Goal: Task Accomplishment & Management: Complete application form

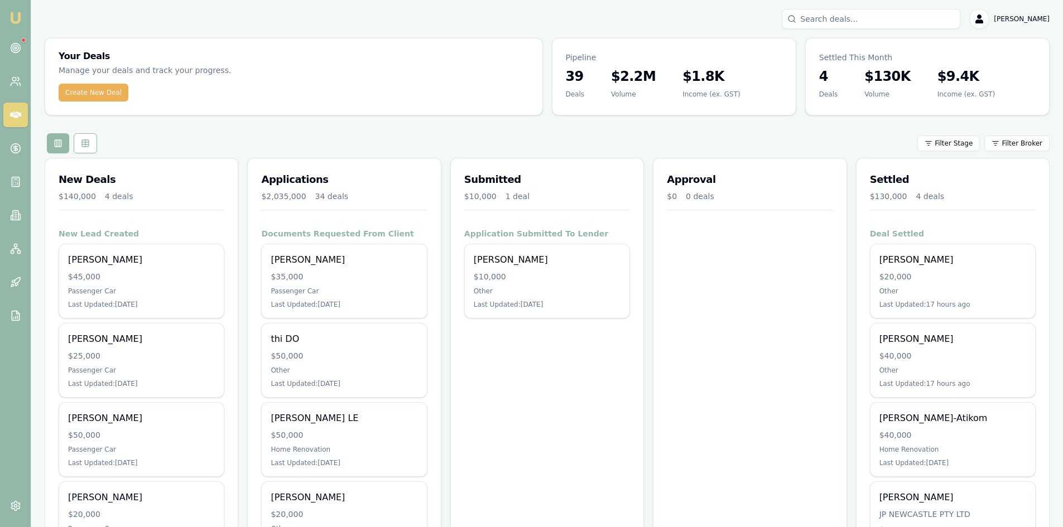
click at [121, 96] on button "Create New Deal" at bounding box center [94, 93] width 70 height 18
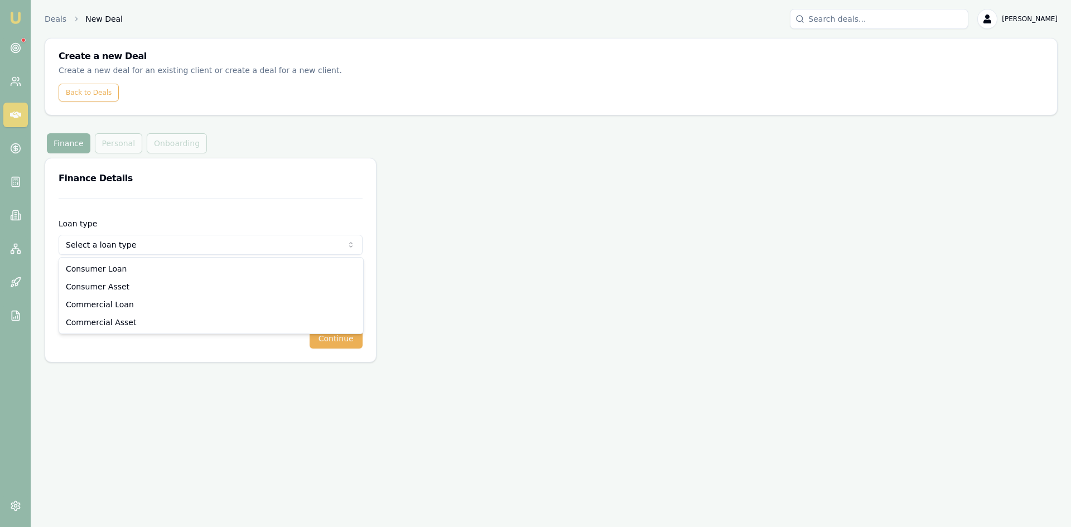
click at [122, 247] on html "Emu Broker Deals New Deal [PERSON_NAME] Toggle Menu Create a new Deal Create a …" at bounding box center [535, 263] width 1071 height 527
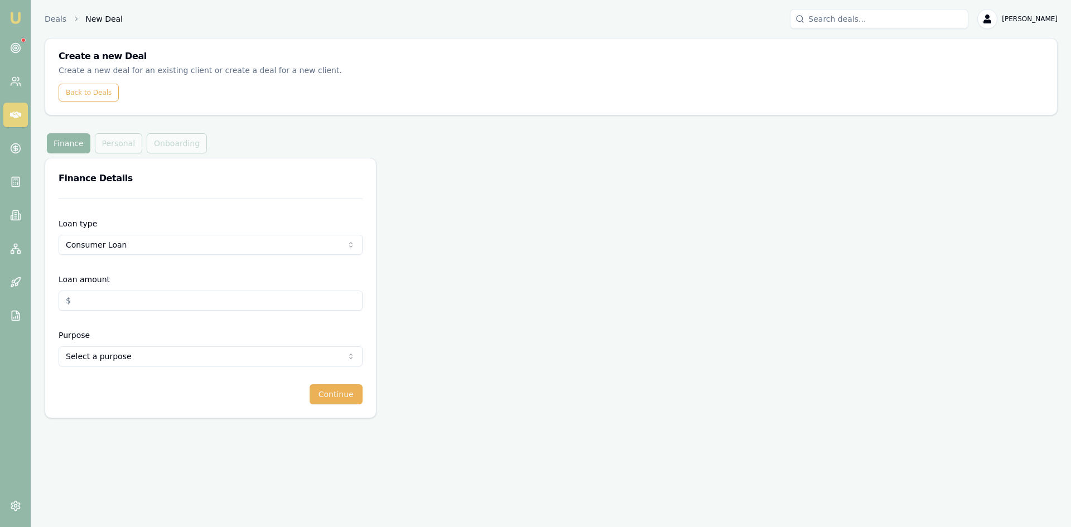
click at [104, 300] on input "Loan amount" at bounding box center [211, 301] width 304 height 20
type input "$150,000.00"
click at [141, 329] on div "Purpose Select a purpose Home Renovation Education Medical Travel Engagement Ri…" at bounding box center [211, 348] width 304 height 38
click at [125, 361] on html "Emu Broker Deals New Deal [PERSON_NAME] Toggle Menu Create a new Deal Create a …" at bounding box center [535, 263] width 1071 height 527
select select "OTHER"
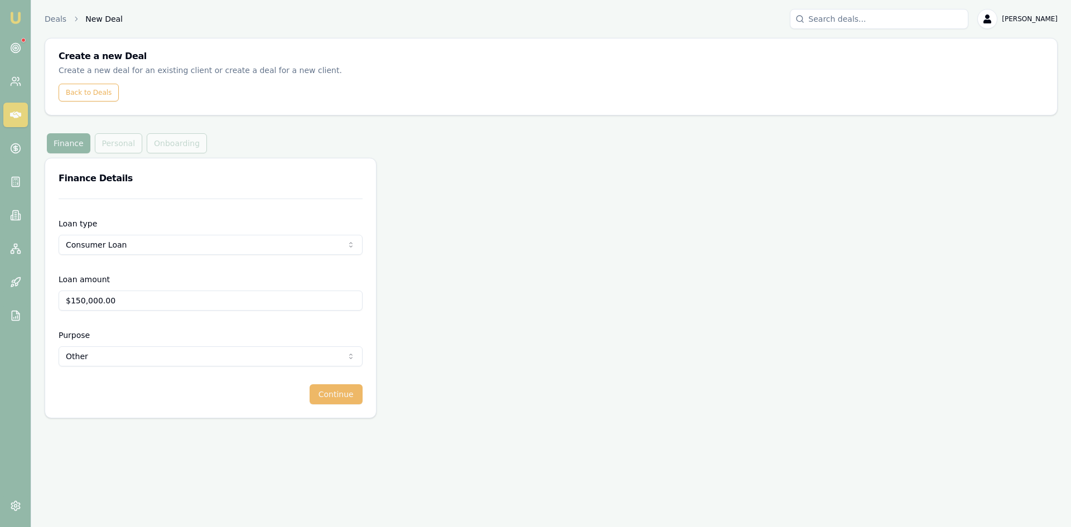
click at [348, 397] on button "Continue" at bounding box center [336, 394] width 53 height 20
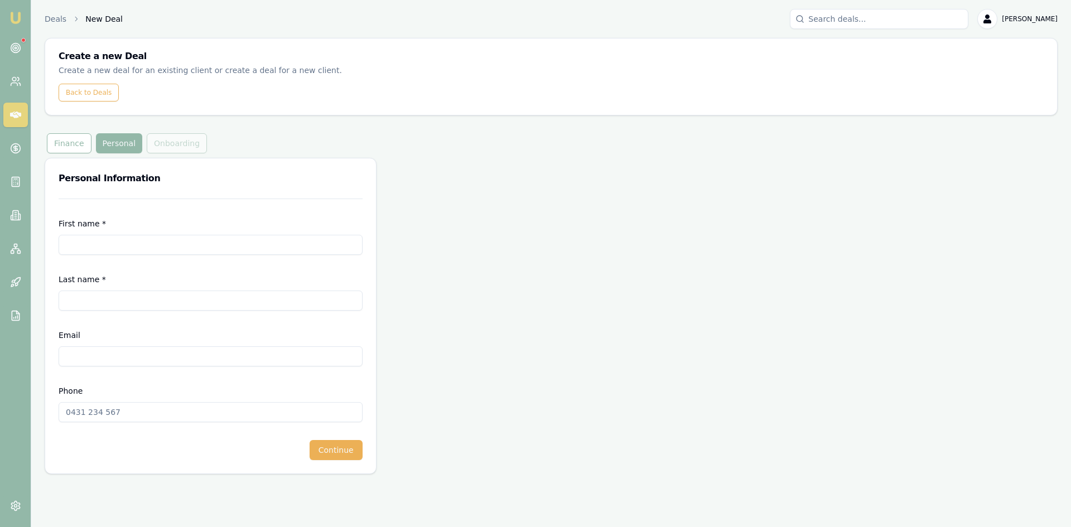
click at [129, 240] on input "First name *" at bounding box center [211, 245] width 304 height 20
click at [117, 243] on input "First name *" at bounding box center [211, 245] width 304 height 20
type input "THI"
click at [160, 300] on input "Last name *" at bounding box center [211, 301] width 304 height 20
type input "N"
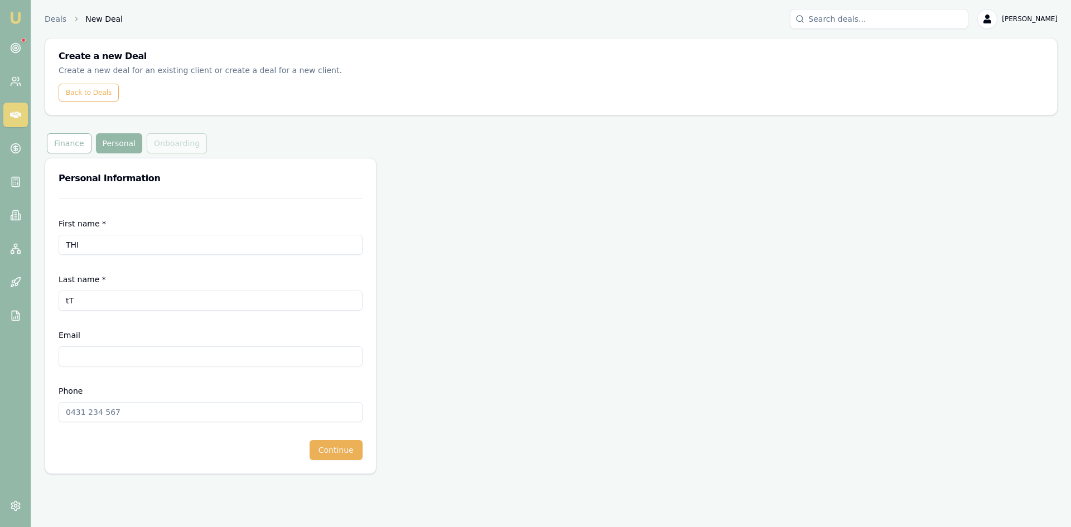
type input "t"
type input "[PERSON_NAME]"
click at [85, 358] on input "Email" at bounding box center [211, 356] width 304 height 20
type input "[EMAIL_ADDRESS][PERSON_NAME][DOMAIN_NAME]"
click at [85, 463] on div "First name * THI Last name * [PERSON_NAME] [PERSON_NAME][EMAIL_ADDRESS][DOMAIN_…" at bounding box center [210, 336] width 331 height 275
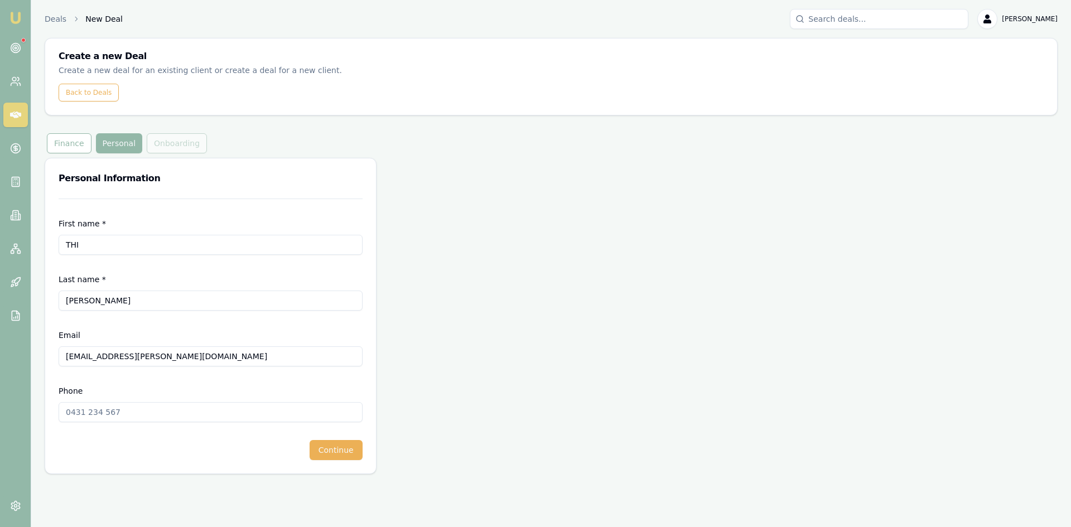
click at [94, 412] on input "Phone" at bounding box center [211, 412] width 304 height 20
type input "0474 749 999"
click at [349, 458] on button "Continue" at bounding box center [336, 450] width 53 height 20
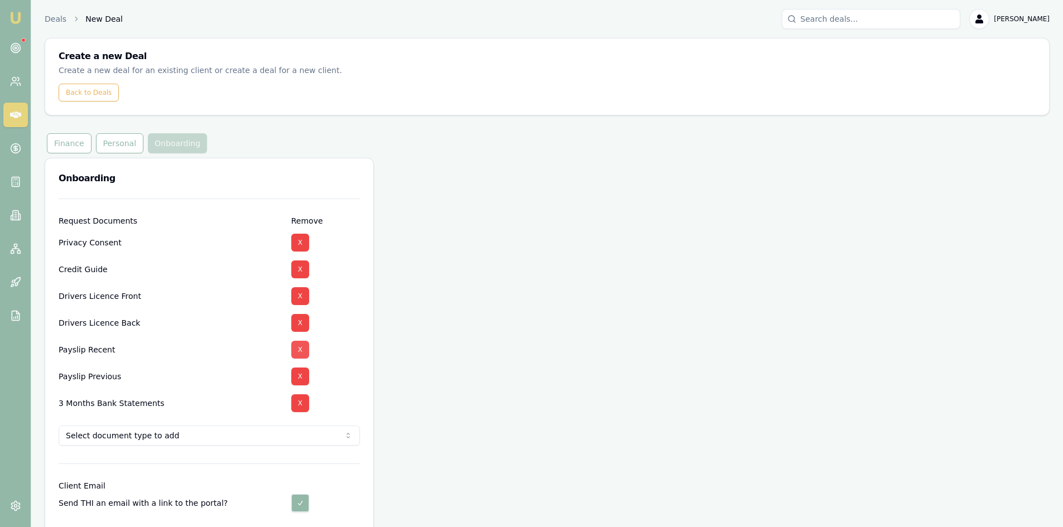
click at [299, 349] on button "X" at bounding box center [300, 350] width 18 height 18
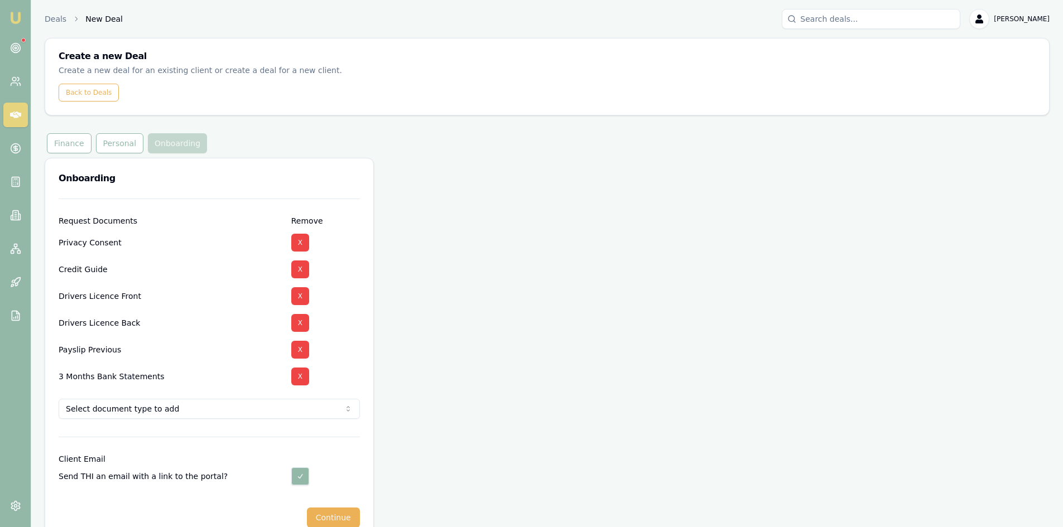
click at [299, 349] on button "X" at bounding box center [300, 350] width 18 height 18
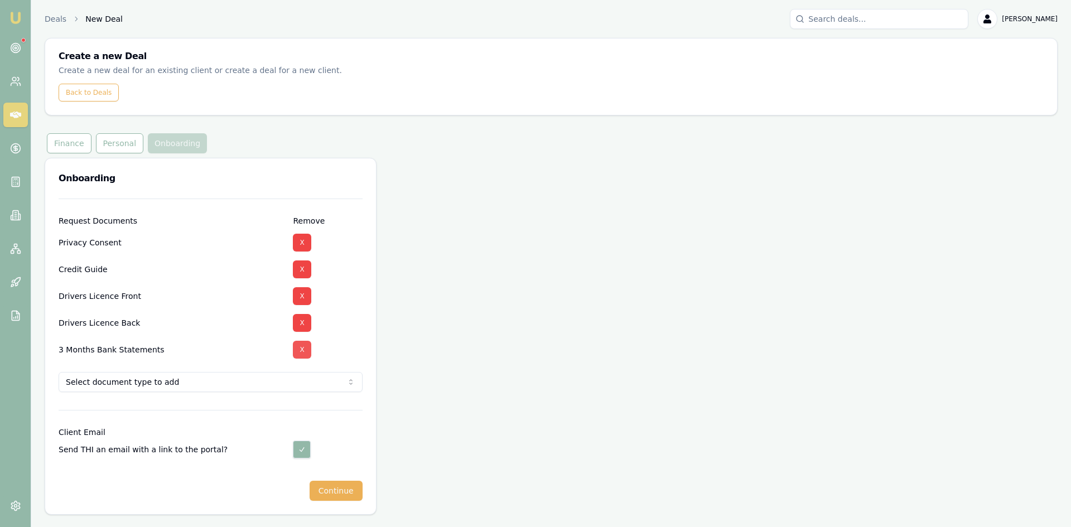
click at [304, 348] on button "X" at bounding box center [302, 350] width 18 height 18
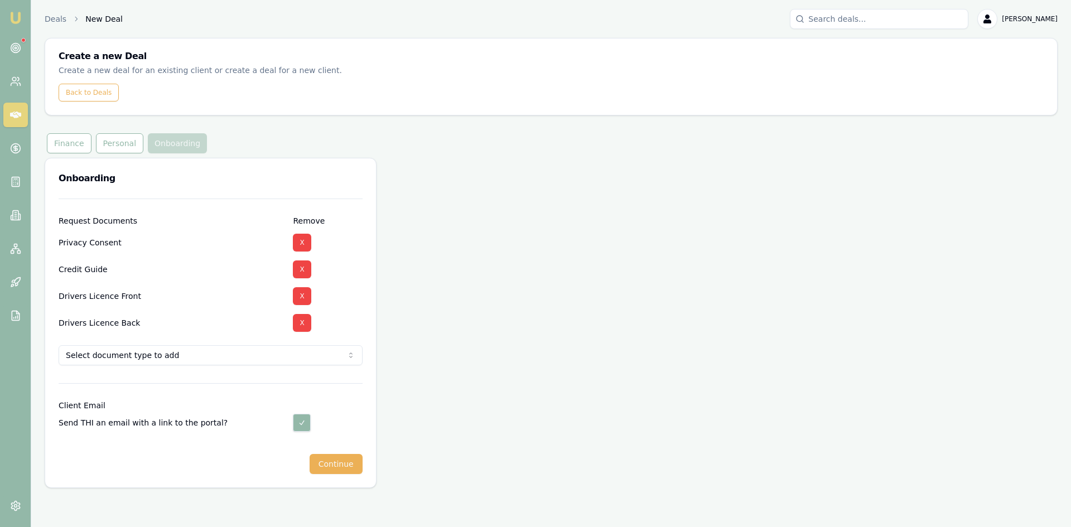
click at [167, 361] on html "Emu Broker Deals New Deal [PERSON_NAME] Toggle Menu Create a new Deal Create a …" at bounding box center [535, 263] width 1071 height 527
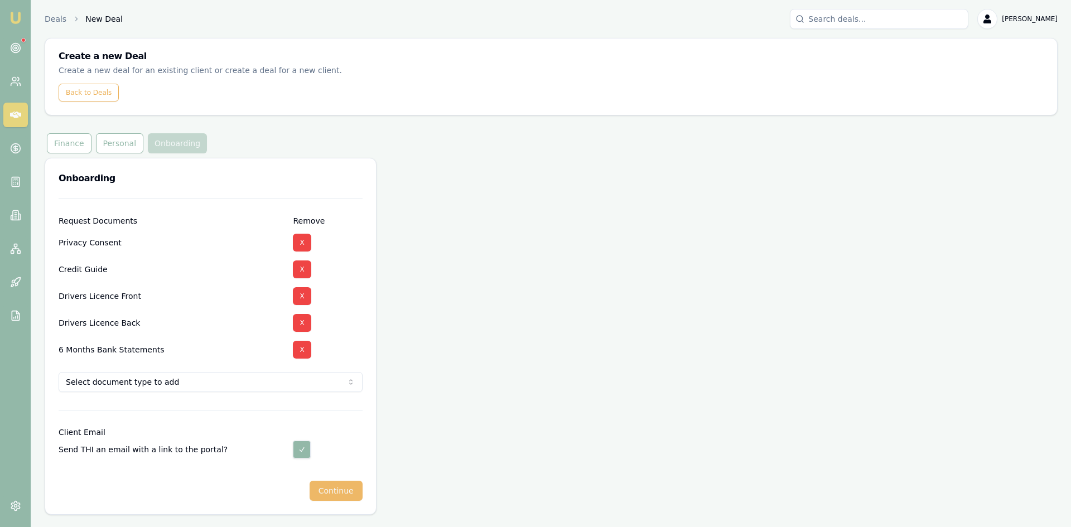
click at [337, 494] on button "Continue" at bounding box center [336, 491] width 53 height 20
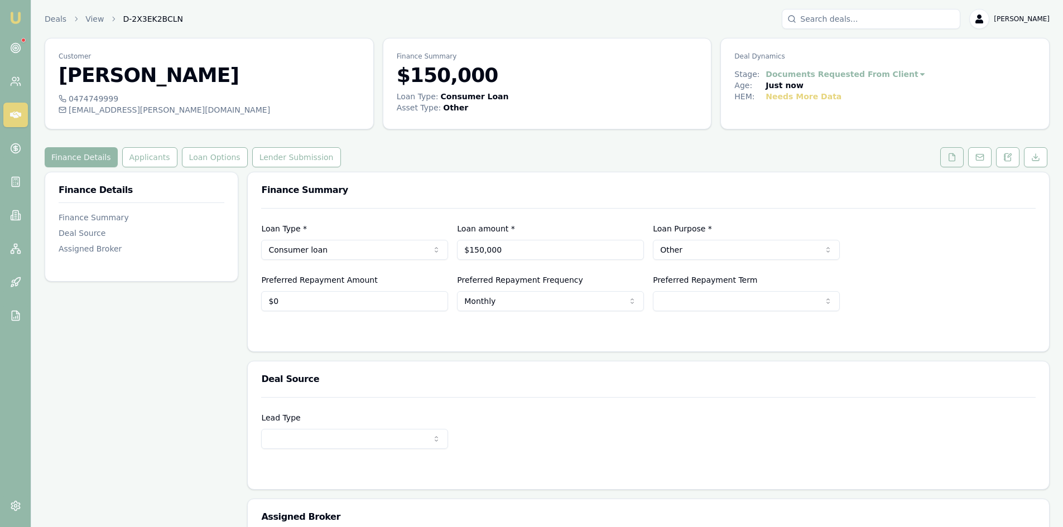
click at [957, 161] on button at bounding box center [951, 157] width 23 height 20
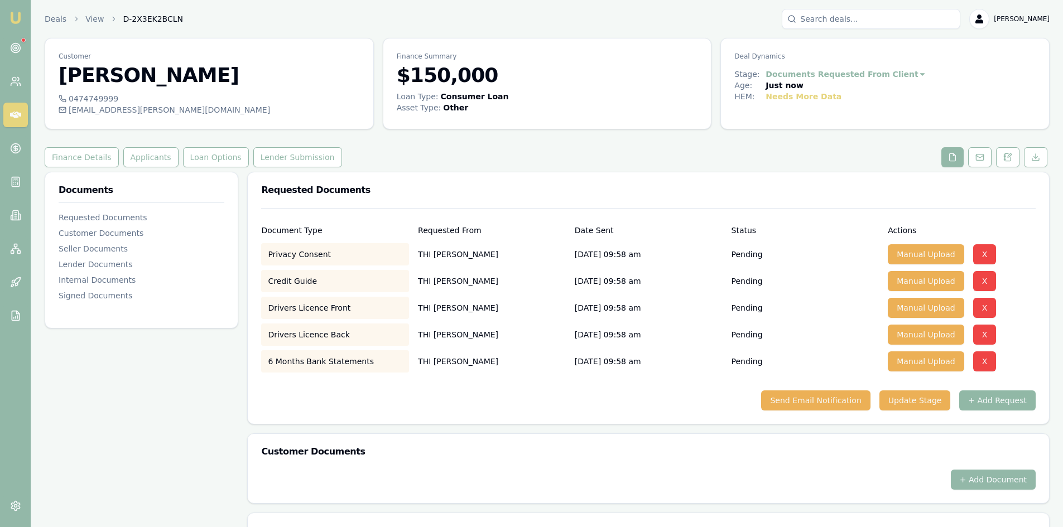
click at [991, 400] on button "+ Add Request" at bounding box center [997, 400] width 76 height 20
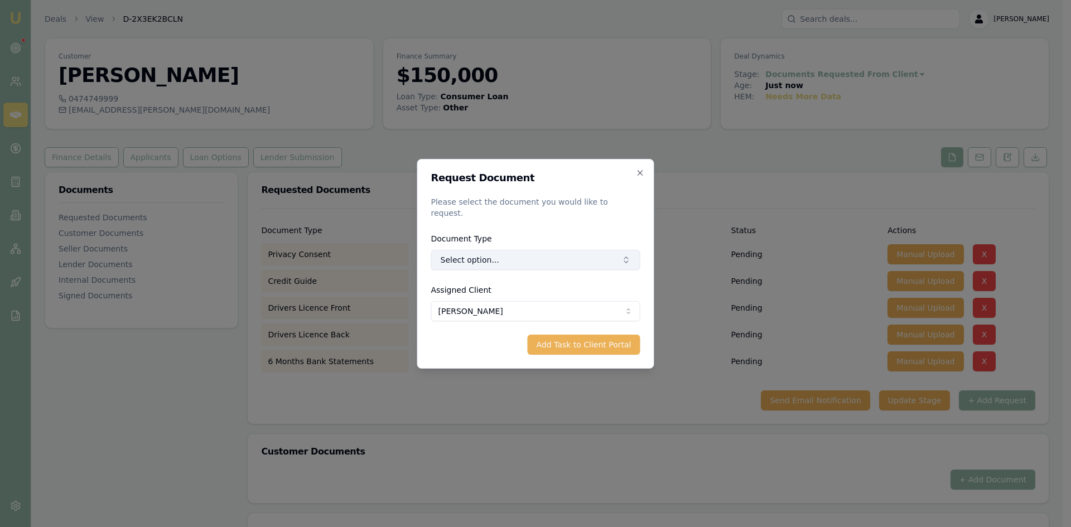
click at [520, 258] on button "Select option..." at bounding box center [535, 260] width 209 height 20
type input "medec"
click at [523, 301] on div "Medicare Card" at bounding box center [539, 301] width 119 height 18
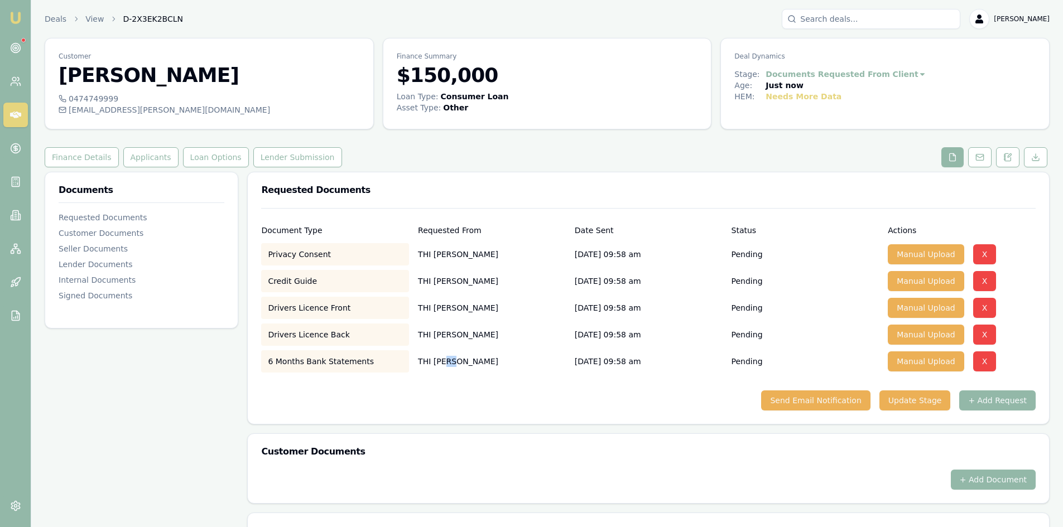
drag, startPoint x: 442, startPoint y: 365, endPoint x: 553, endPoint y: 349, distance: 112.8
click at [503, 422] on div "Document Type Requested From Date Sent Status Actions Privacy Consent [PERSON_N…" at bounding box center [648, 316] width 801 height 216
click at [1000, 400] on button "+ Add Request" at bounding box center [997, 400] width 76 height 20
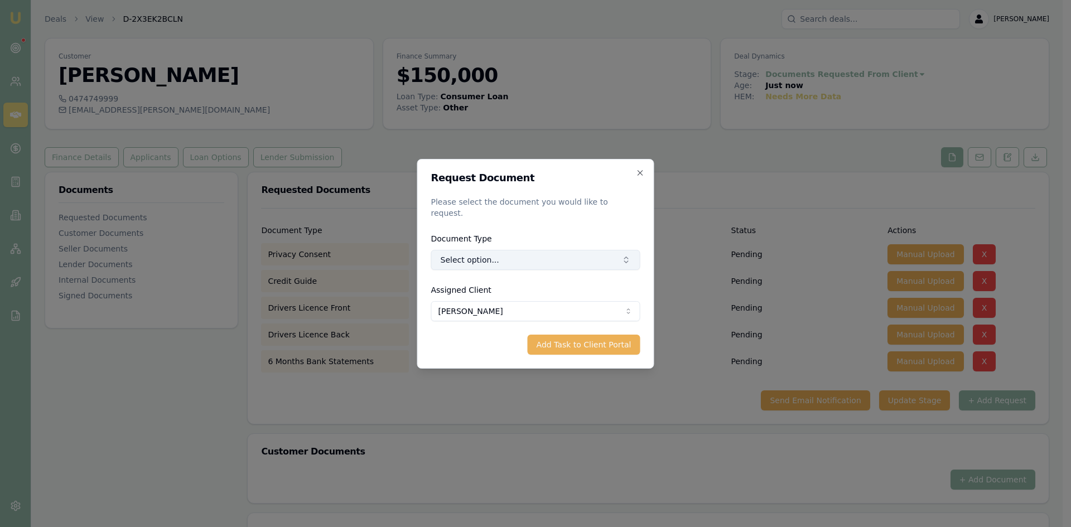
click at [493, 252] on button "Select option..." at bounding box center [535, 260] width 209 height 20
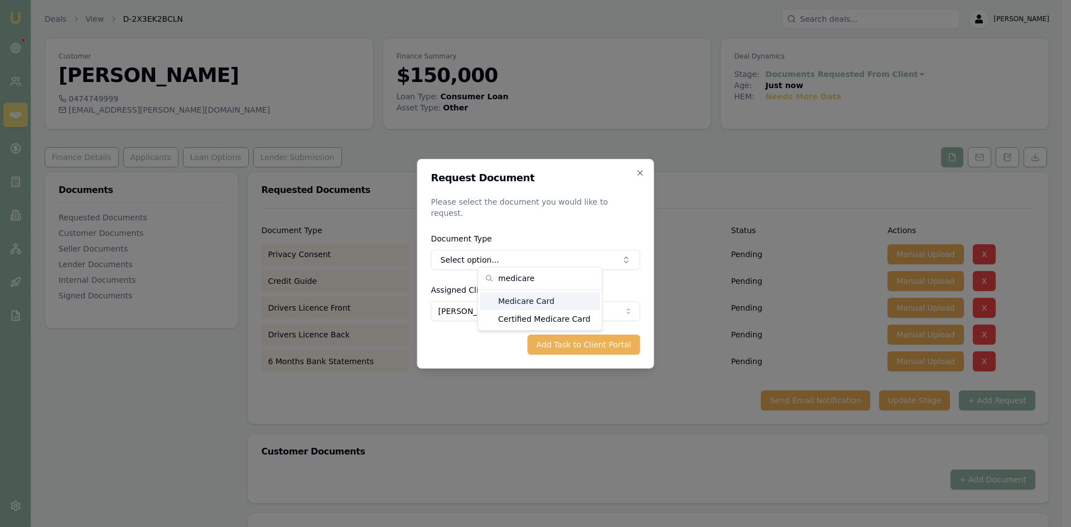
type input "medicare"
click at [516, 299] on div "Medicare Card" at bounding box center [539, 301] width 119 height 18
click at [596, 342] on button "Add Task to Client Portal" at bounding box center [584, 345] width 113 height 20
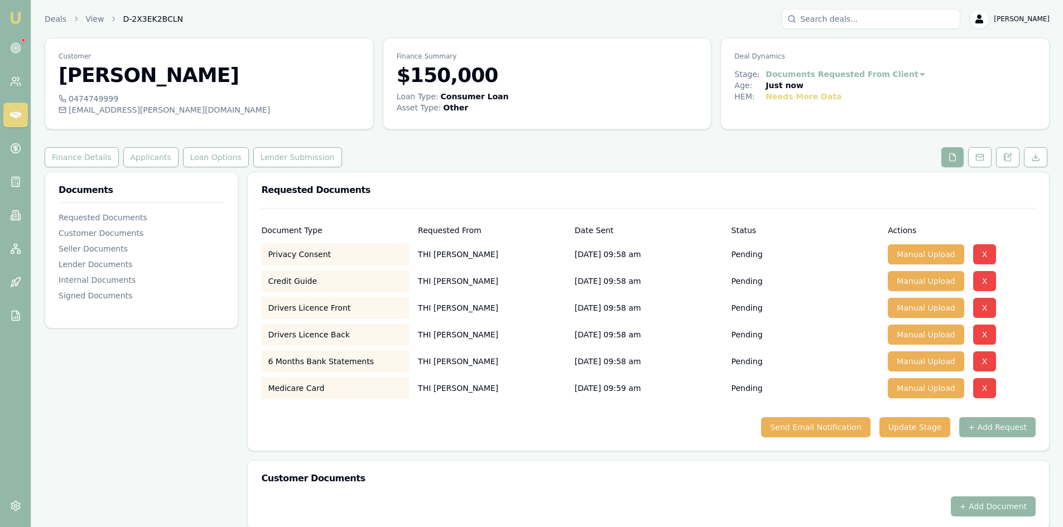
click at [598, 447] on div "Document Type Requested From Date Sent Status Actions Privacy Consent [PERSON_N…" at bounding box center [648, 329] width 801 height 243
click at [825, 422] on button "Send Email Notification" at bounding box center [815, 427] width 109 height 20
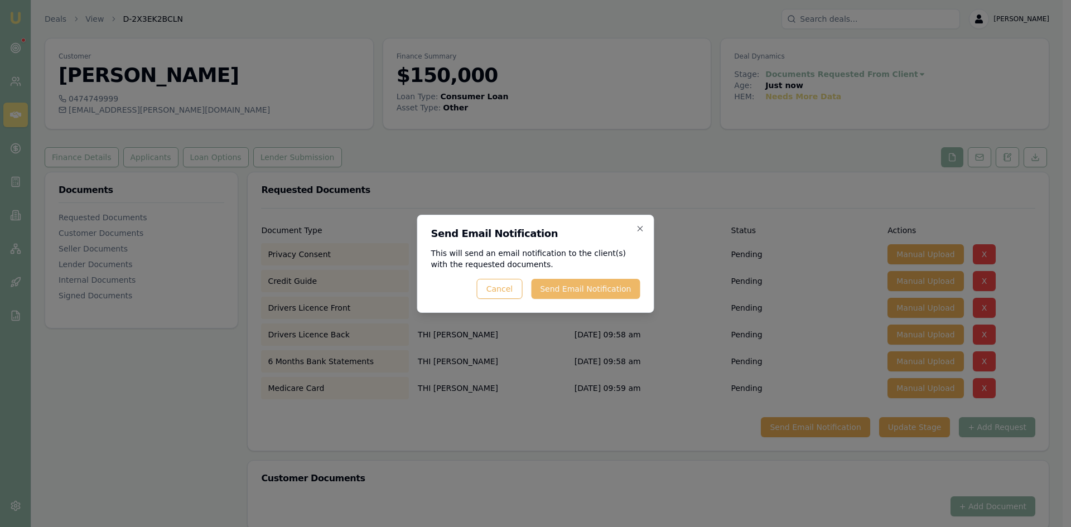
click at [581, 285] on button "Send Email Notification" at bounding box center [585, 289] width 109 height 20
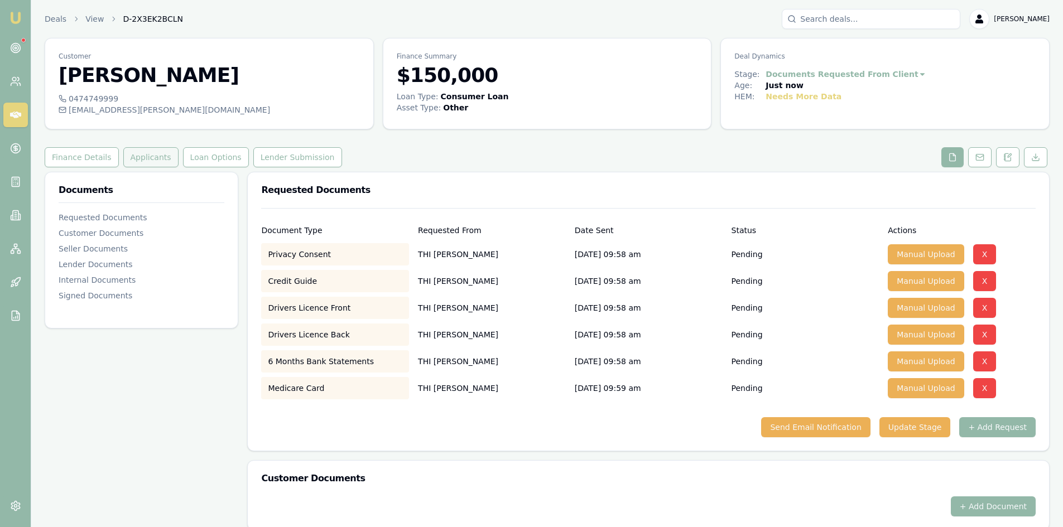
click at [149, 161] on button "Applicants" at bounding box center [150, 157] width 55 height 20
